Goal: Information Seeking & Learning: Learn about a topic

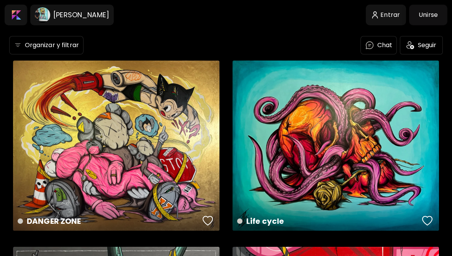
click at [114, 24] on div "[PERSON_NAME]" at bounding box center [71, 15] width 83 height 21
click at [40, 20] on image at bounding box center [42, 14] width 15 height 15
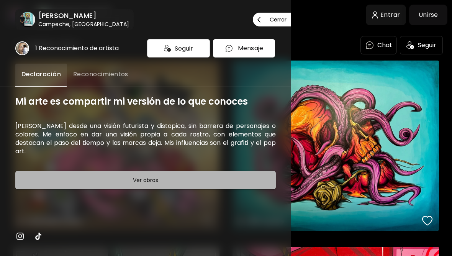
click at [41, 15] on h6 "[PERSON_NAME]" at bounding box center [83, 15] width 91 height 9
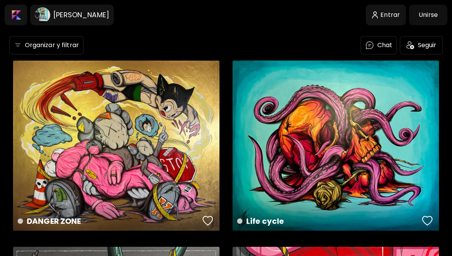
click at [27, 19] on div at bounding box center [16, 15] width 23 height 21
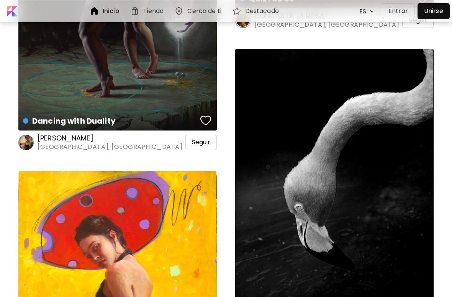
scroll to position [792, 0]
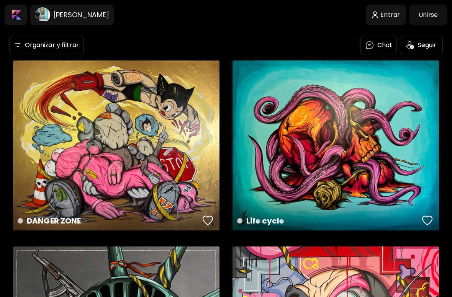
click at [47, 16] on image at bounding box center [42, 14] width 15 height 15
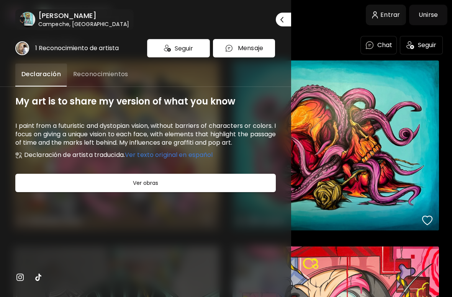
click at [29, 18] on image at bounding box center [27, 19] width 15 height 15
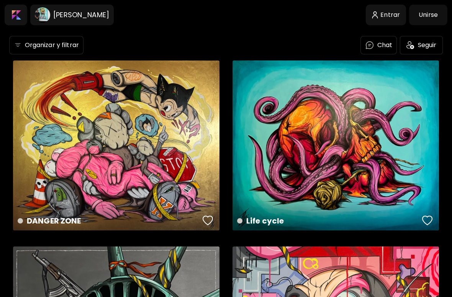
click at [53, 12] on h6 "[PERSON_NAME]" at bounding box center [81, 14] width 56 height 9
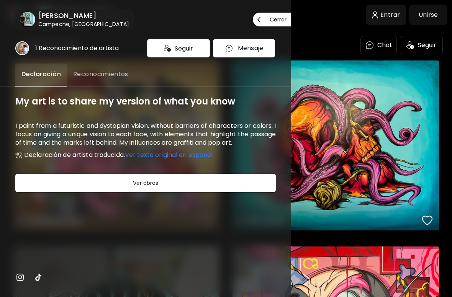
click at [79, 24] on h6 "Campeche, [GEOGRAPHIC_DATA]" at bounding box center [83, 24] width 91 height 8
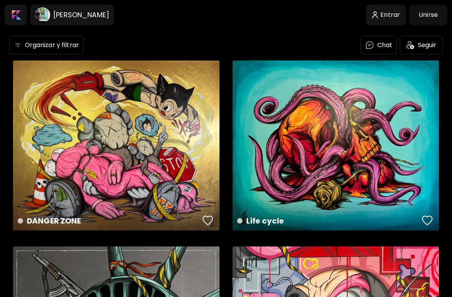
click at [43, 14] on image at bounding box center [42, 14] width 15 height 15
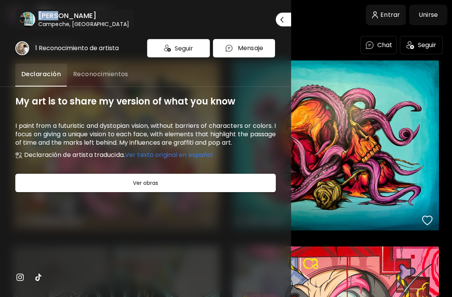
click at [257, 204] on div "My art is to share my version of what you know I paint from a futuristic and dy…" at bounding box center [145, 192] width 260 height 192
click at [88, 78] on span "Reconocimientos" at bounding box center [100, 74] width 55 height 9
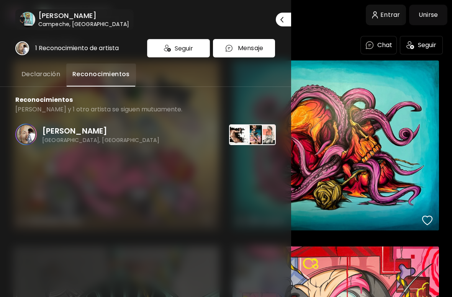
click at [70, 17] on h6 "[PERSON_NAME]" at bounding box center [83, 15] width 91 height 9
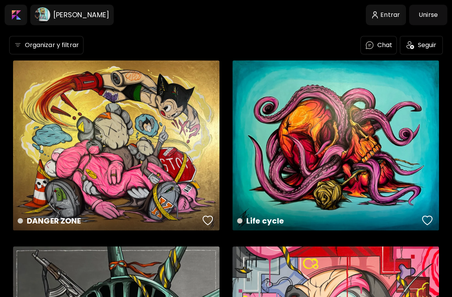
click at [433, 15] on div at bounding box center [428, 15] width 34 height 17
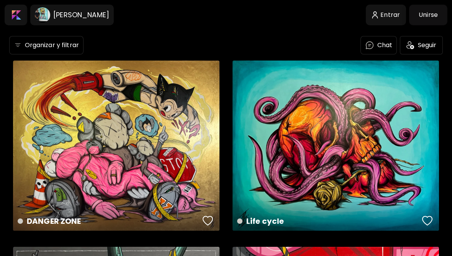
click at [16, 11] on div at bounding box center [16, 15] width 20 height 18
click at [75, 12] on h6 "[PERSON_NAME]" at bounding box center [81, 14] width 56 height 9
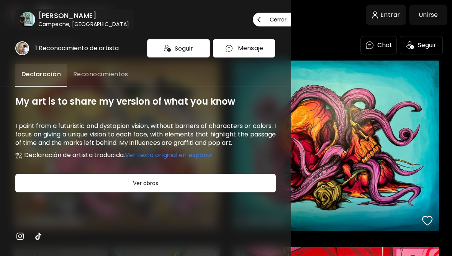
click at [431, 47] on div at bounding box center [226, 128] width 452 height 256
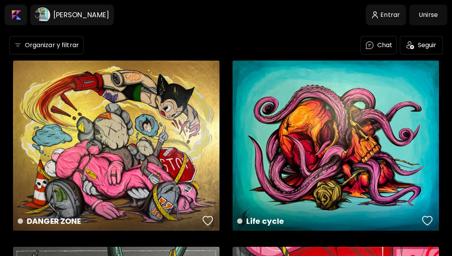
click at [69, 14] on h6 "[PERSON_NAME]" at bounding box center [81, 14] width 56 height 9
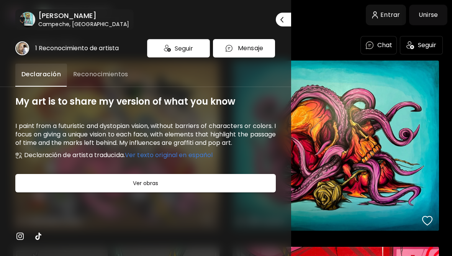
click at [90, 72] on span "Reconocimientos" at bounding box center [100, 74] width 55 height 9
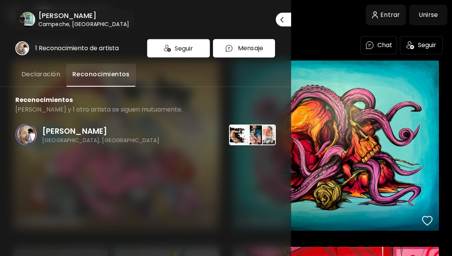
click at [280, 15] on span "Cerrar" at bounding box center [283, 19] width 6 height 16
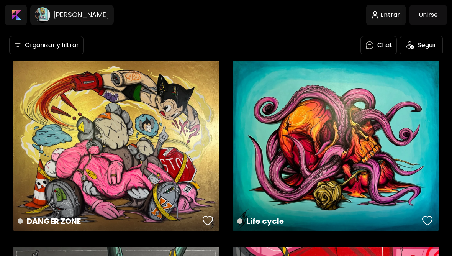
click at [69, 13] on h6 "[PERSON_NAME]" at bounding box center [81, 14] width 56 height 9
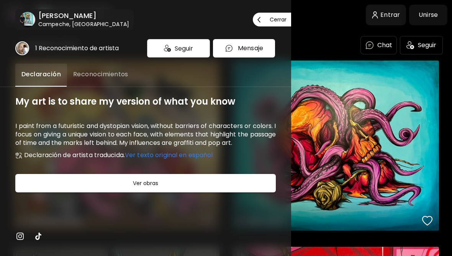
click at [22, 20] on image at bounding box center [27, 19] width 15 height 15
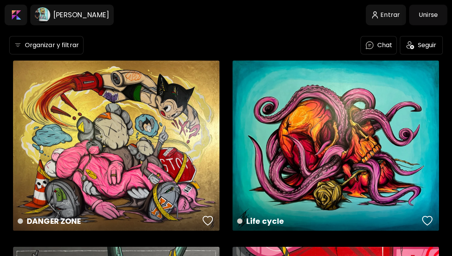
click at [42, 13] on image at bounding box center [42, 14] width 15 height 15
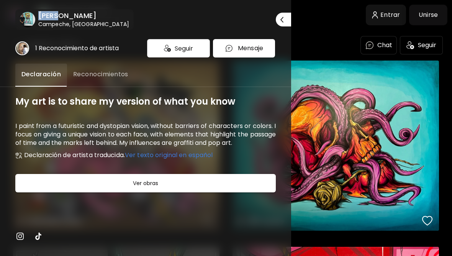
click at [19, 14] on div "[PERSON_NAME] Campeche, [GEOGRAPHIC_DATA]" at bounding box center [74, 19] width 115 height 23
click at [19, 13] on div at bounding box center [226, 128] width 452 height 256
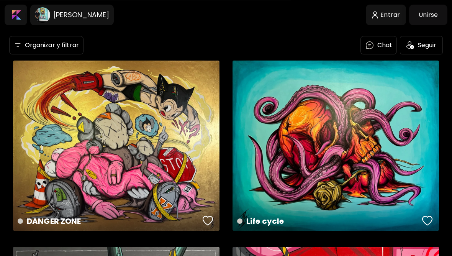
click at [28, 19] on body "[PERSON_NAME] Entrar Unirse Organizar y filtrar Chat Seguir LIBERTY 100 x 150 c…" at bounding box center [226, 128] width 452 height 256
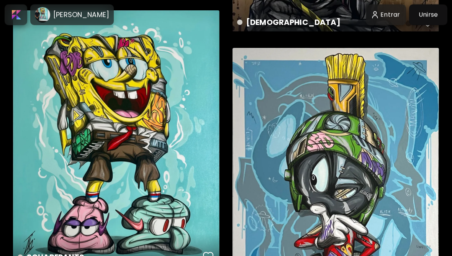
scroll to position [2004, 0]
